Goal: Transaction & Acquisition: Purchase product/service

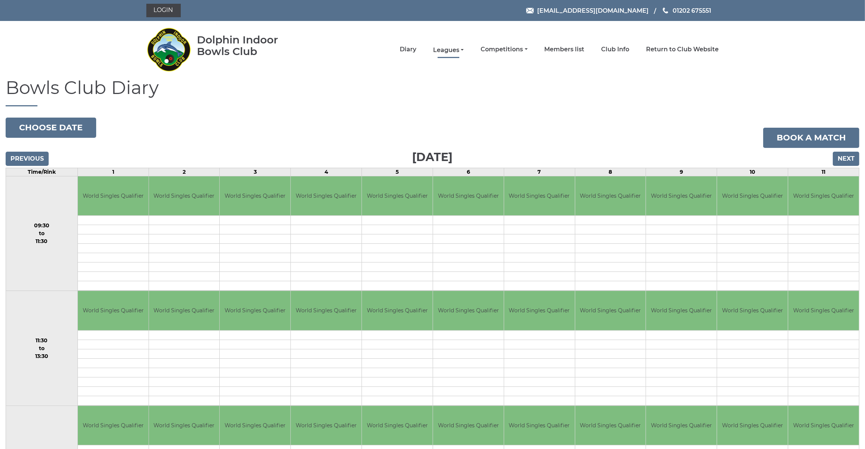
click at [444, 50] on link "Leagues" at bounding box center [448, 50] width 31 height 8
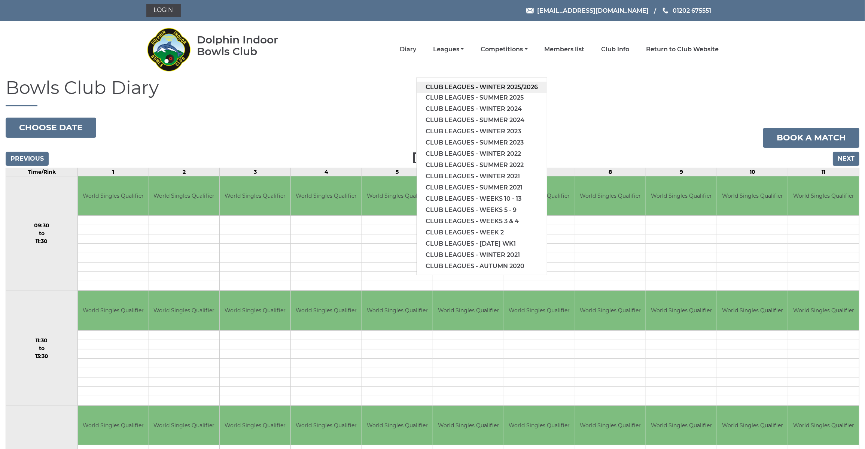
click at [457, 87] on link "Club leagues - Winter 2025/2026" at bounding box center [482, 87] width 130 height 11
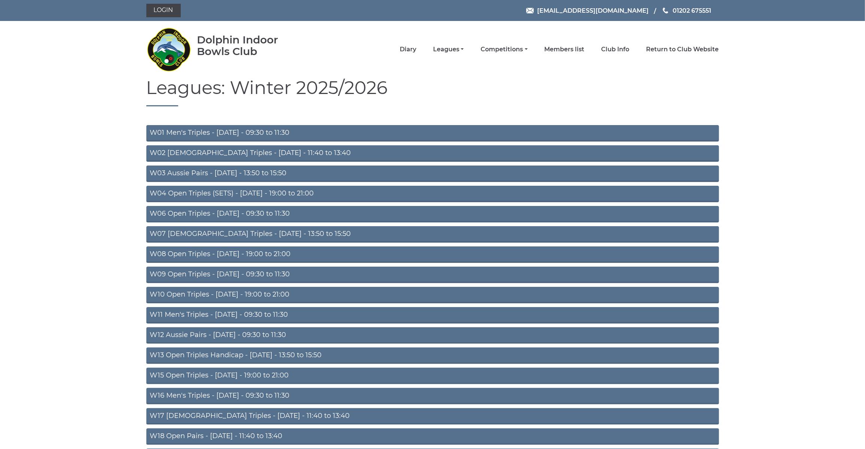
scroll to position [73, 0]
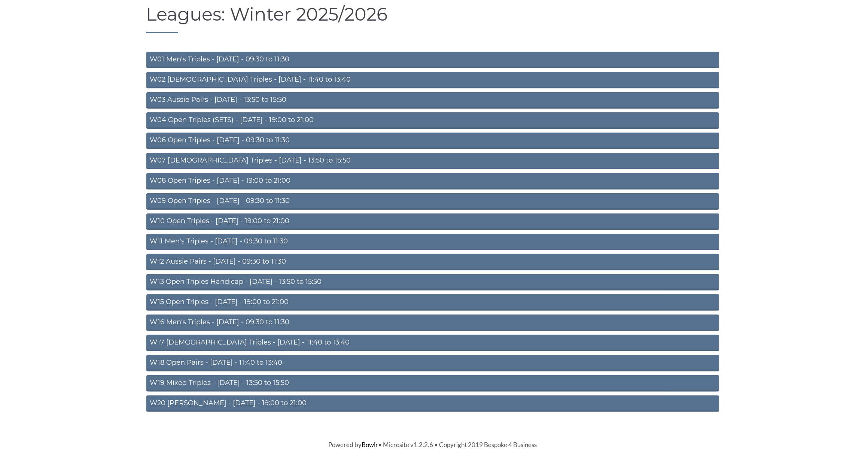
click at [206, 405] on link "W20 [PERSON_NAME] - [DATE] - 19:00 to 21:00" at bounding box center [432, 403] width 573 height 16
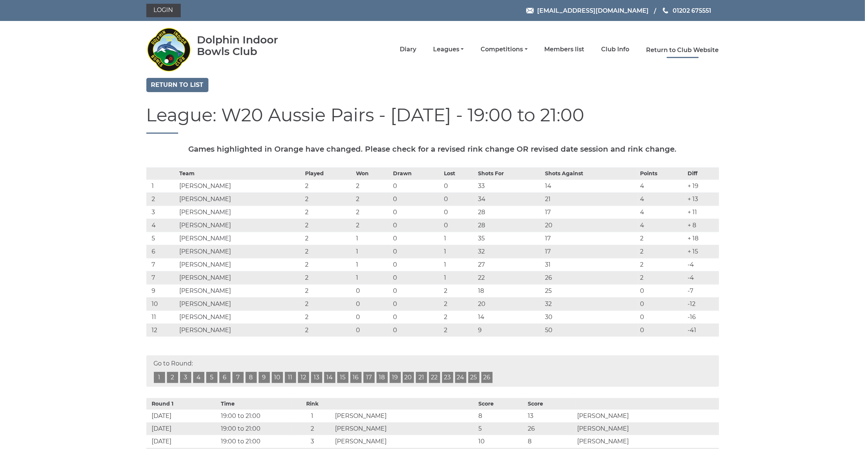
click at [670, 48] on link "Return to Club Website" at bounding box center [683, 50] width 73 height 8
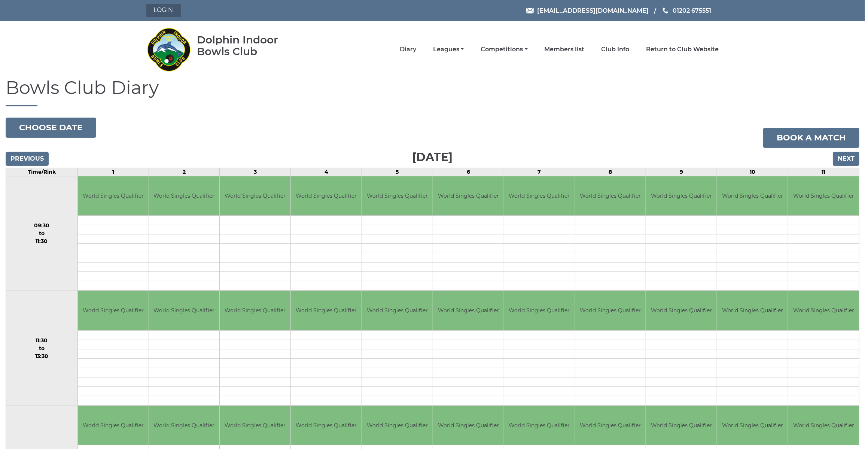
click at [167, 9] on link "Login" at bounding box center [163, 10] width 34 height 13
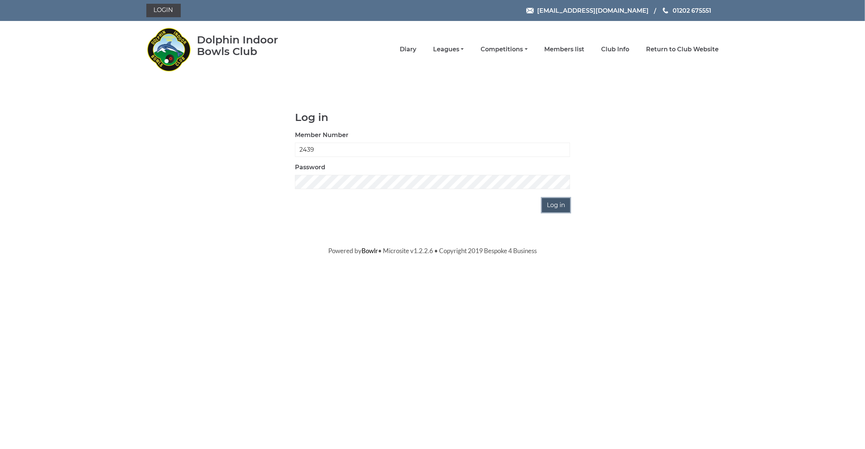
click at [557, 206] on input "Log in" at bounding box center [556, 205] width 28 height 14
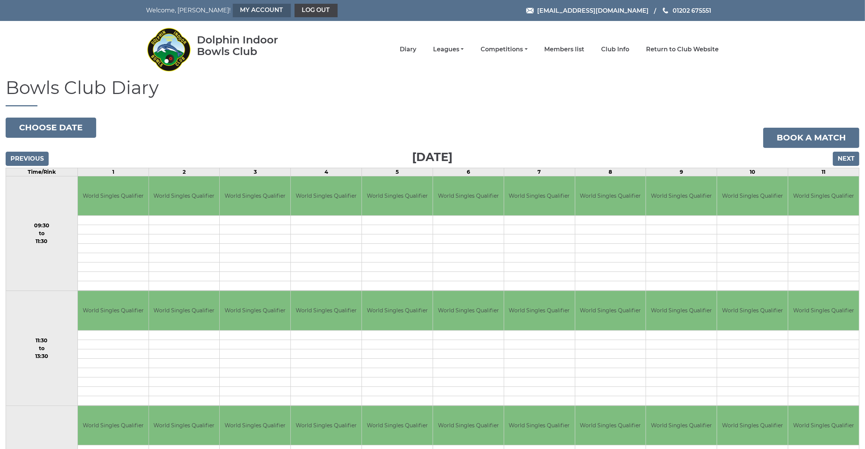
click at [233, 11] on link "My Account" at bounding box center [262, 10] width 58 height 13
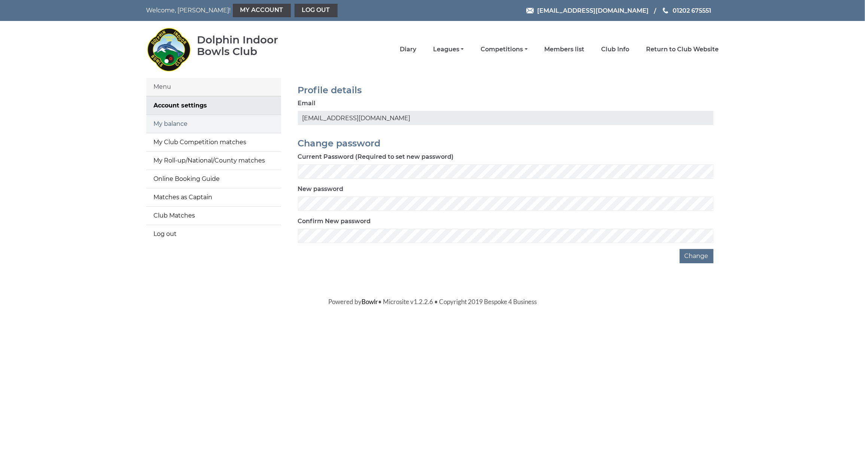
click at [201, 125] on link "My balance" at bounding box center [213, 124] width 135 height 18
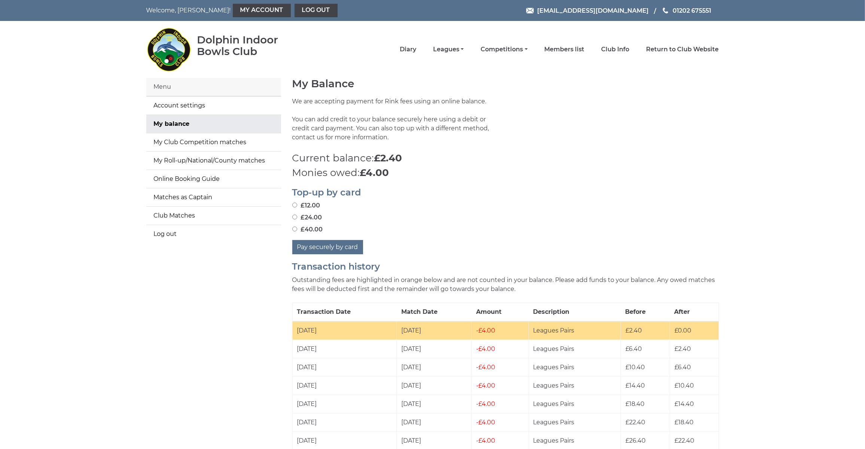
click at [314, 219] on label "£24.00" at bounding box center [307, 217] width 30 height 9
click at [297, 219] on input "£24.00" at bounding box center [294, 217] width 5 height 5
radio input "true"
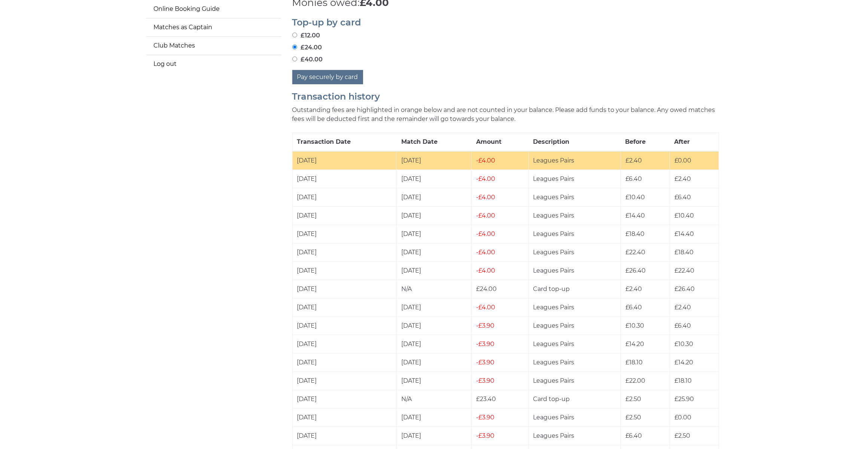
scroll to position [156, 0]
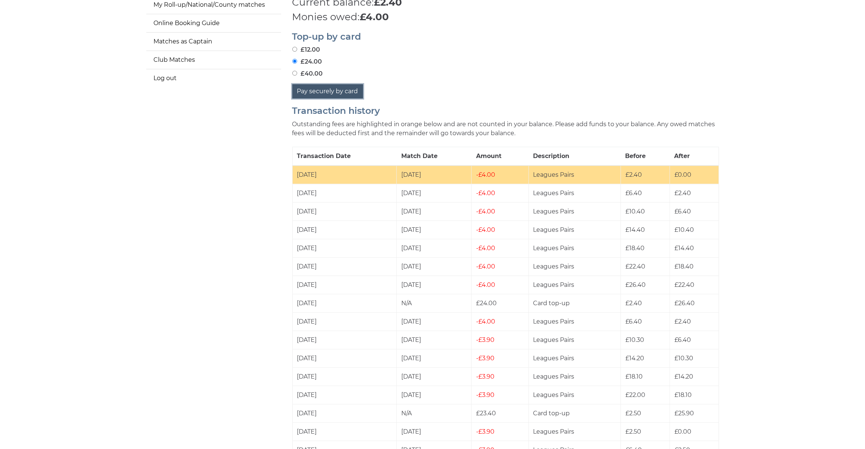
click at [341, 91] on button "Pay securely by card" at bounding box center [327, 91] width 71 height 14
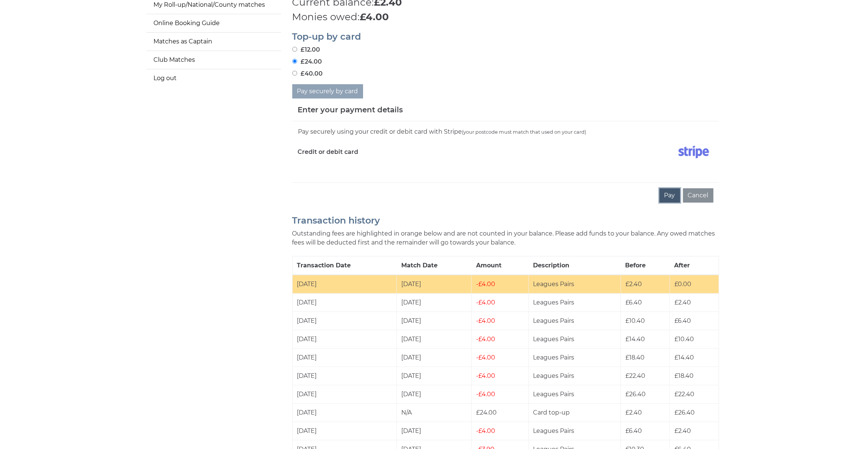
click at [670, 197] on button "Pay" at bounding box center [670, 195] width 21 height 14
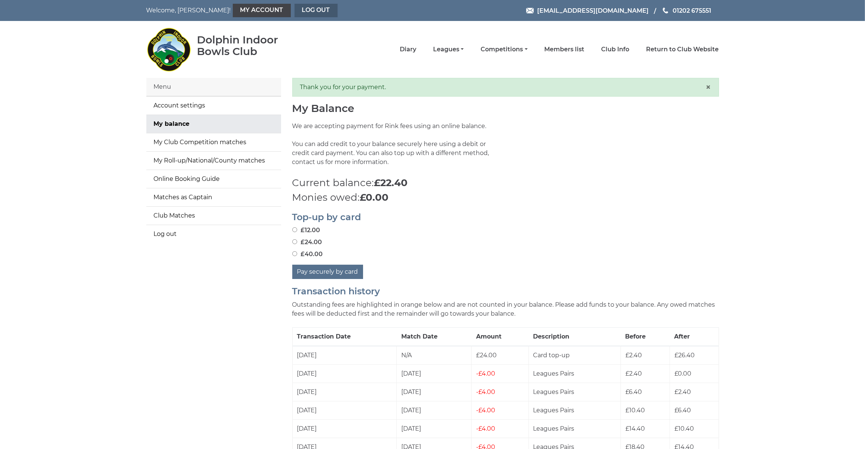
click at [295, 12] on link "Log out" at bounding box center [316, 10] width 43 height 13
